Goal: Task Accomplishment & Management: Manage account settings

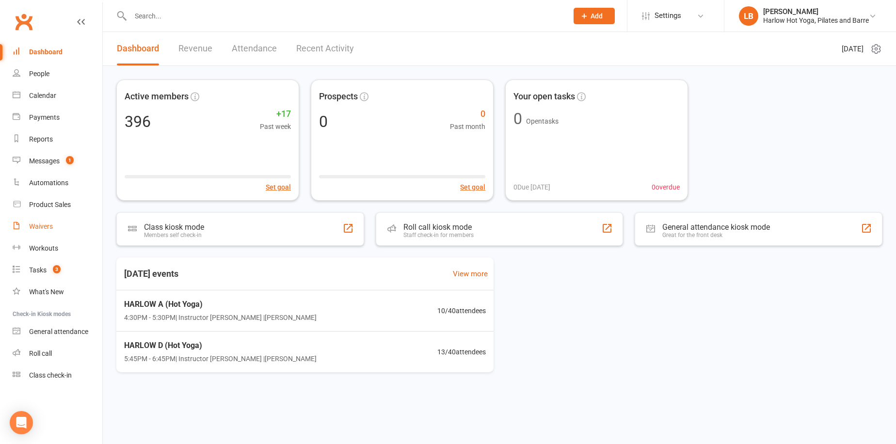
click at [71, 228] on link "Waivers" at bounding box center [58, 227] width 90 height 22
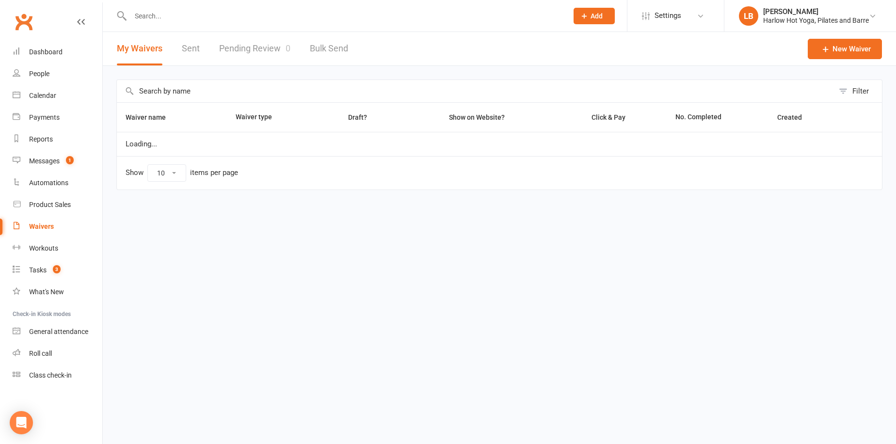
select select "100"
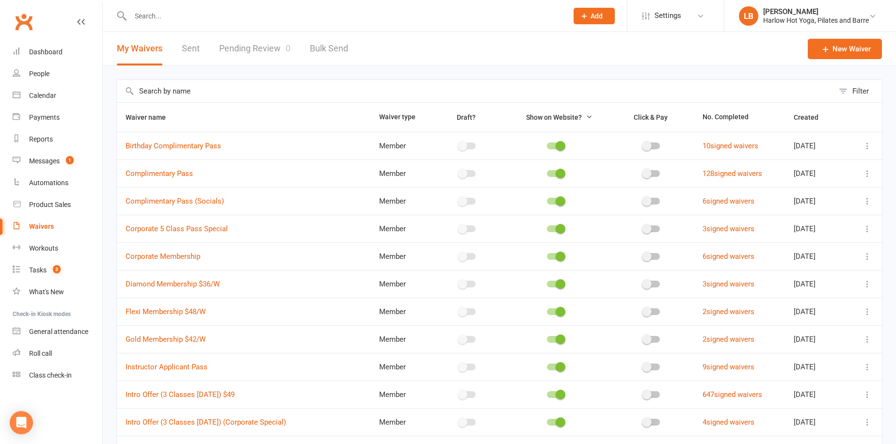
click at [227, 47] on link "Pending Review 0" at bounding box center [254, 48] width 71 height 33
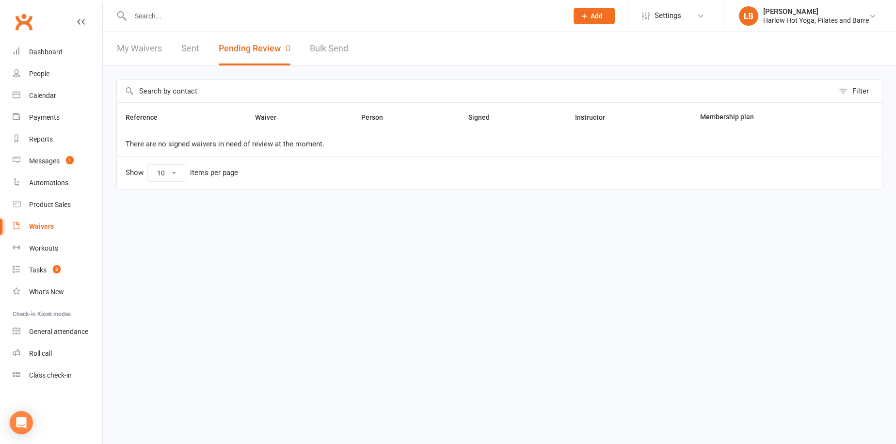
click at [192, 32] on link "Sent" at bounding box center [190, 48] width 18 height 33
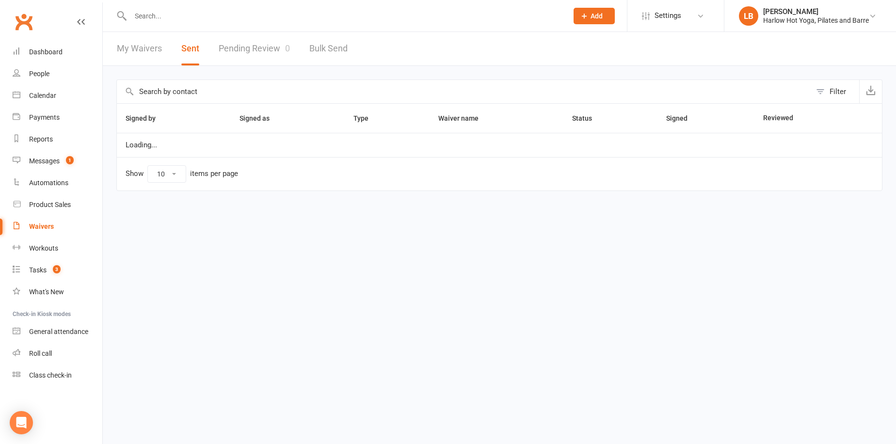
select select "100"
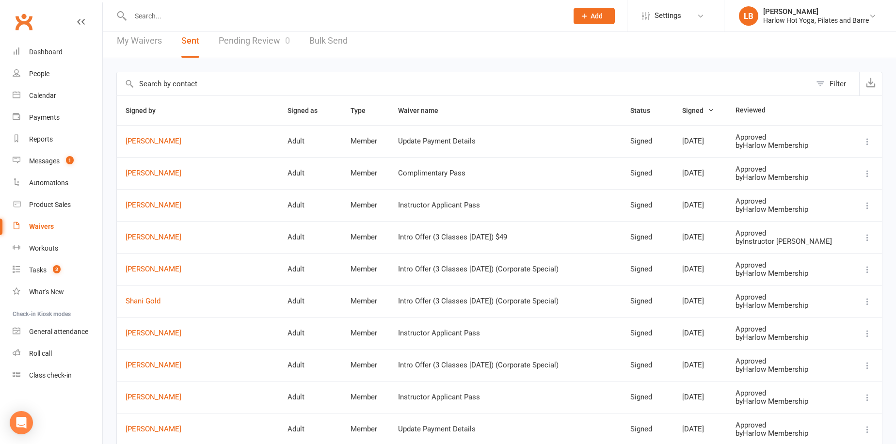
scroll to position [9, 0]
click at [160, 236] on link "Alexandra Ippolito" at bounding box center [198, 236] width 145 height 8
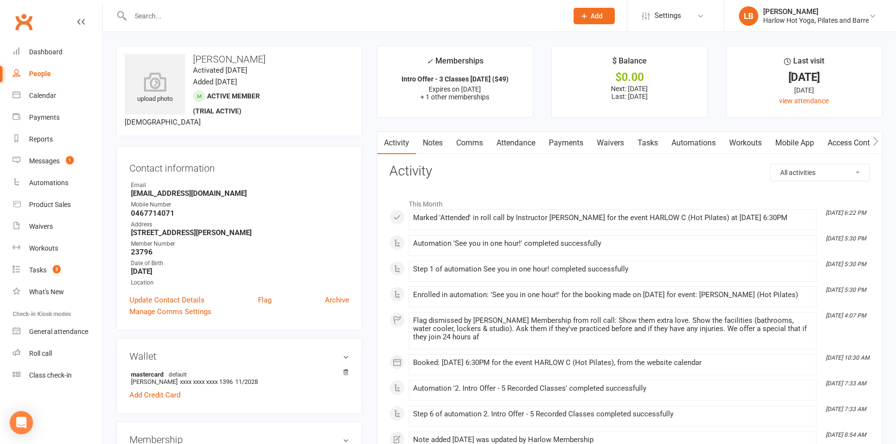
click at [620, 148] on link "Waivers" at bounding box center [610, 143] width 41 height 22
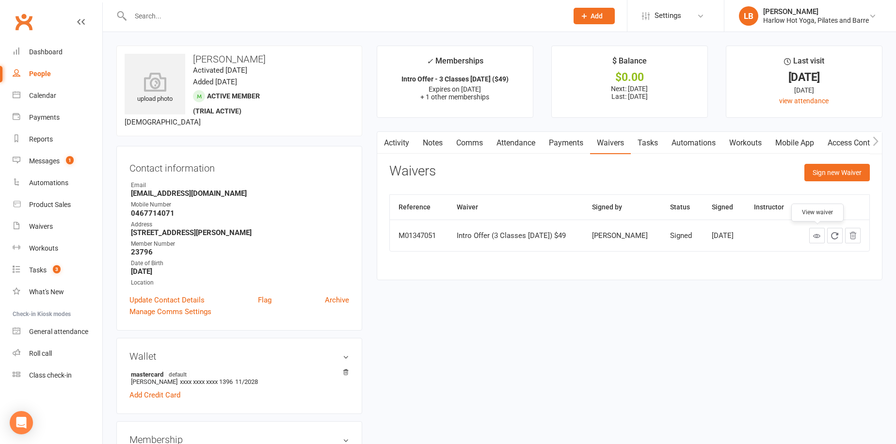
click at [820, 237] on icon at bounding box center [816, 235] width 7 height 7
click at [441, 152] on link "Notes" at bounding box center [432, 143] width 33 height 22
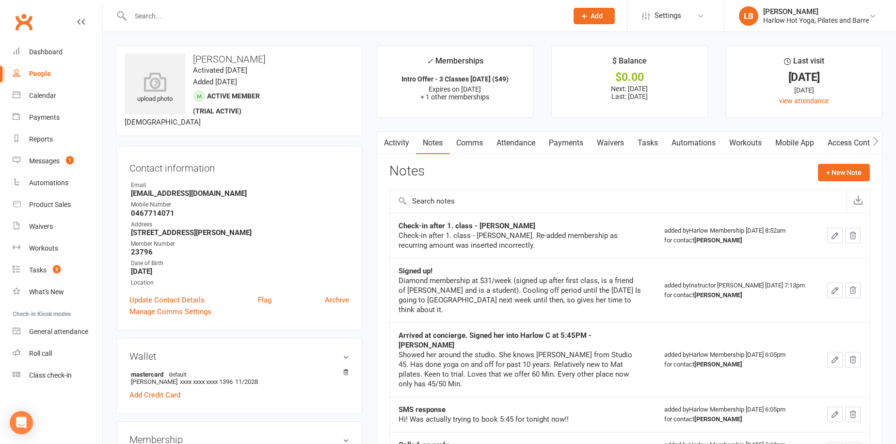
click at [405, 223] on strong "Check-in after 1. class - Krystyna" at bounding box center [467, 226] width 137 height 9
click at [866, 176] on button "+ New Note" at bounding box center [844, 172] width 52 height 17
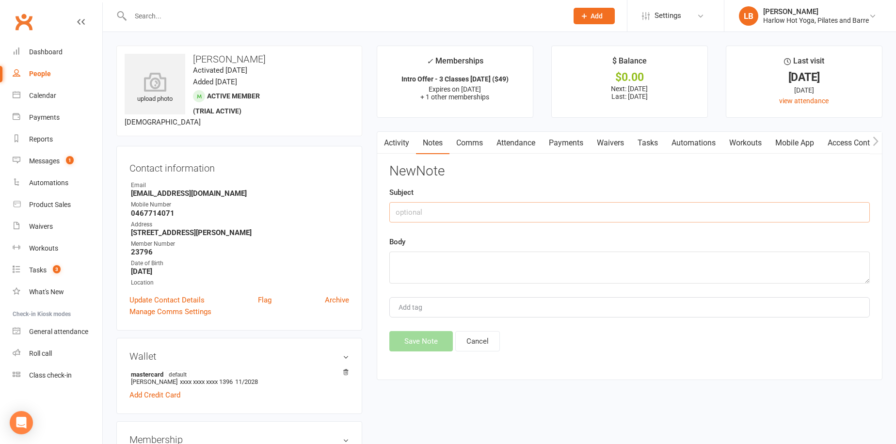
click at [533, 212] on input "text" at bounding box center [629, 212] width 481 height 20
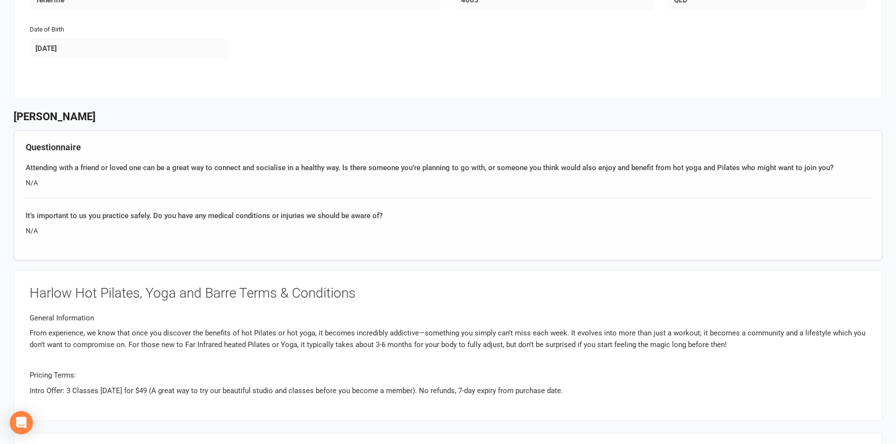
scroll to position [329, 0]
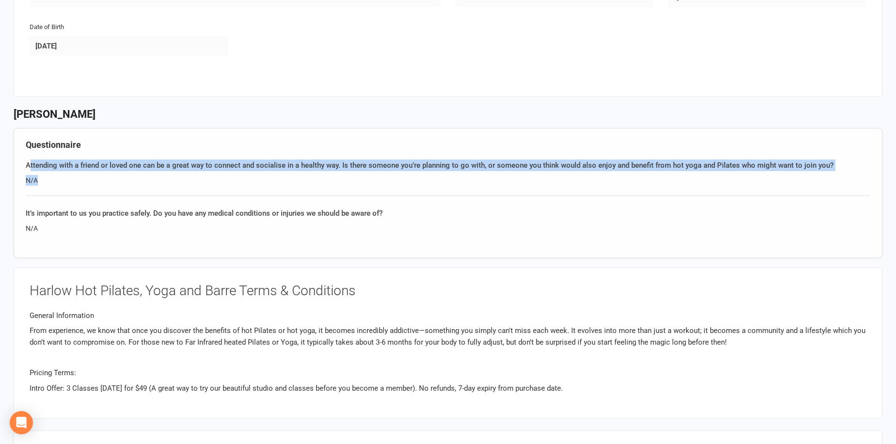
drag, startPoint x: 28, startPoint y: 168, endPoint x: 266, endPoint y: 180, distance: 237.9
click at [266, 180] on div "Attending with a friend or loved one can be a great way to connect and socialis…" at bounding box center [448, 178] width 845 height 36
click at [266, 180] on div "N/A" at bounding box center [448, 180] width 845 height 11
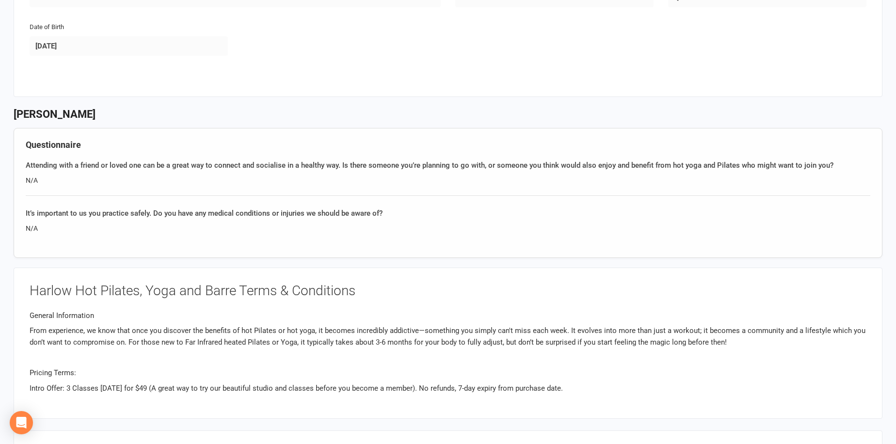
click at [275, 238] on div "Questionnaire Attending with a friend or loved one can be a great way to connec…" at bounding box center [448, 193] width 869 height 130
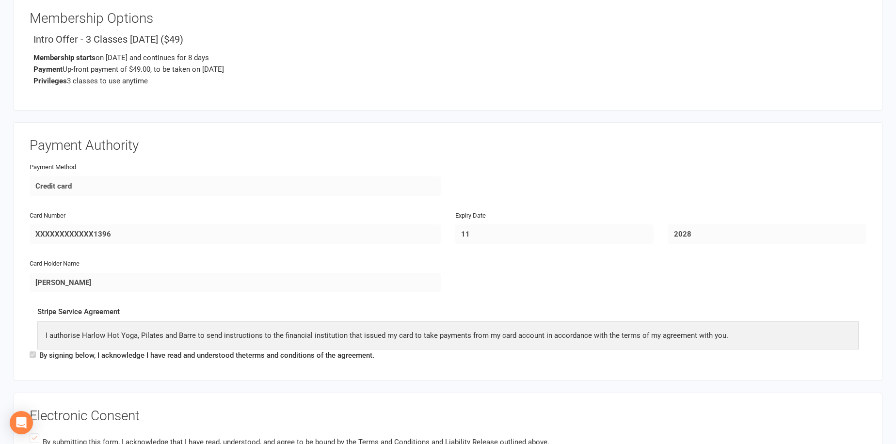
scroll to position [950, 0]
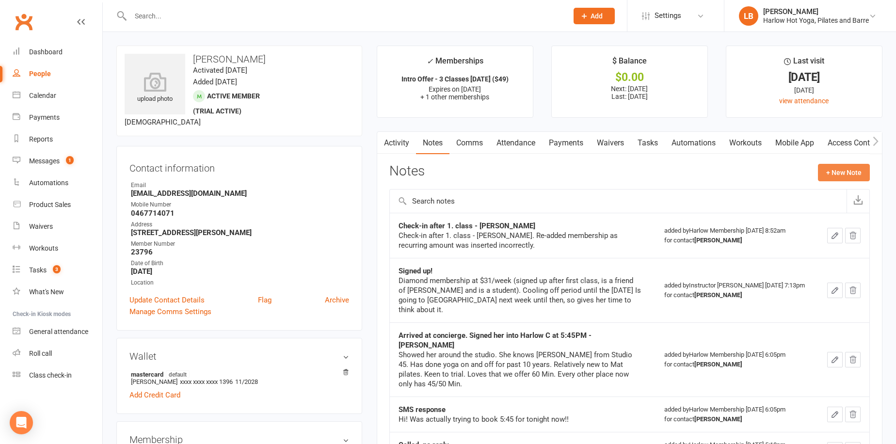
click at [853, 174] on button "+ New Note" at bounding box center [844, 172] width 52 height 17
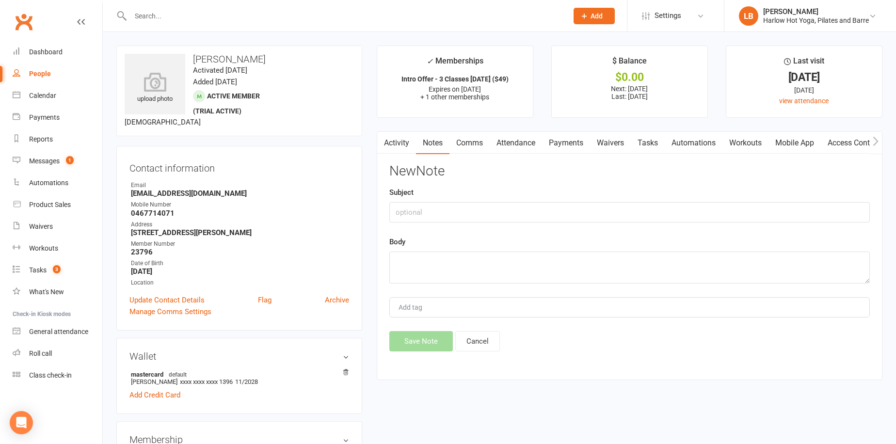
click at [563, 228] on div "New Note Subject Body Add tag Save Note Cancel" at bounding box center [629, 258] width 481 height 188
click at [563, 215] on input "text" at bounding box center [629, 212] width 481 height 20
click at [538, 270] on textarea at bounding box center [629, 268] width 481 height 32
